Goal: Navigation & Orientation: Find specific page/section

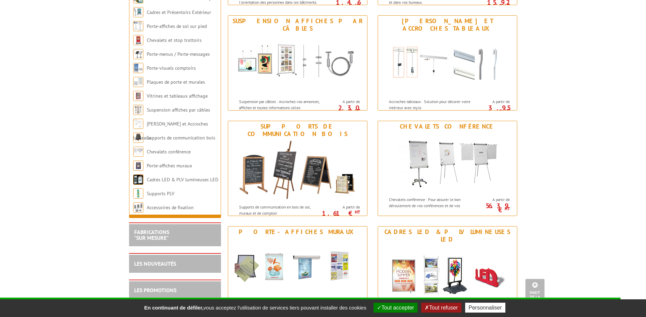
scroll to position [715, 0]
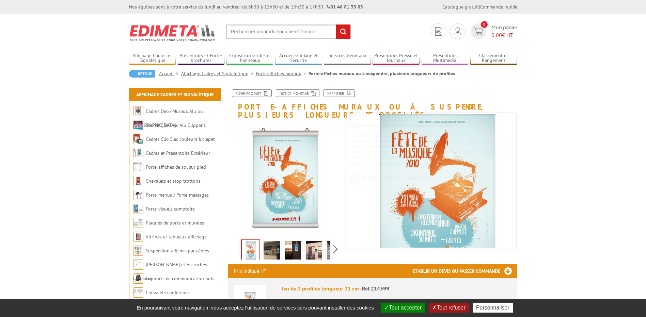
click at [277, 241] on img at bounding box center [272, 251] width 16 height 21
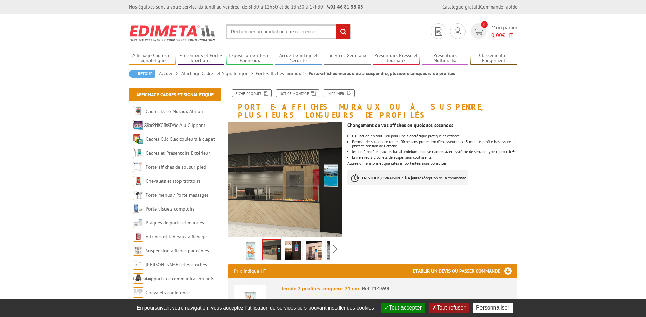
click at [286, 242] on img at bounding box center [293, 251] width 16 height 21
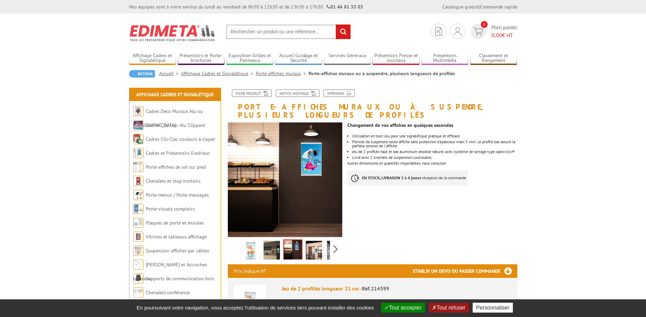
click at [312, 249] on img at bounding box center [314, 251] width 16 height 21
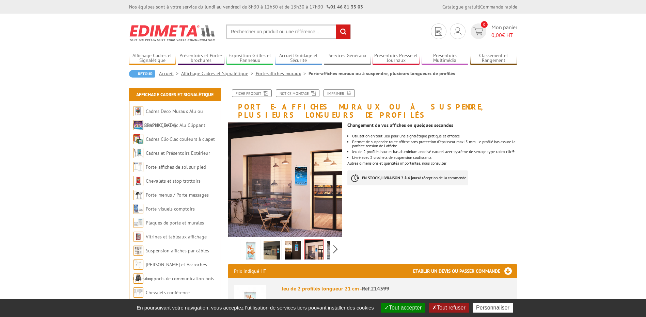
click at [327, 248] on img at bounding box center [335, 251] width 16 height 21
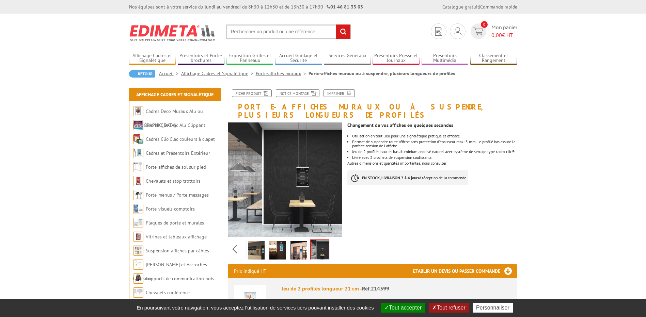
click at [327, 248] on img at bounding box center [320, 250] width 18 height 21
click at [249, 241] on img at bounding box center [256, 251] width 16 height 21
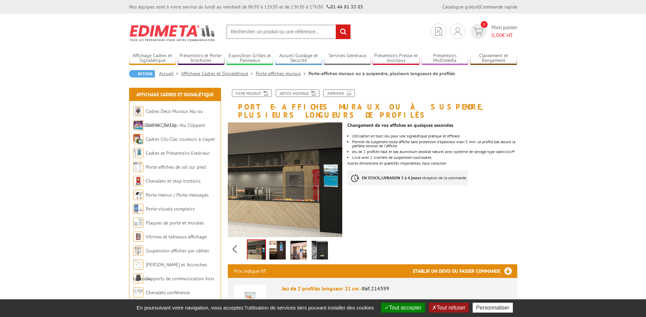
click at [239, 238] on div "Previous Next" at bounding box center [285, 249] width 115 height 24
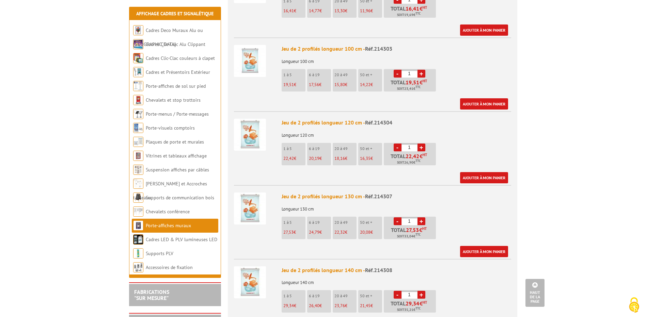
scroll to position [681, 0]
